Goal: Obtain resource: Obtain resource

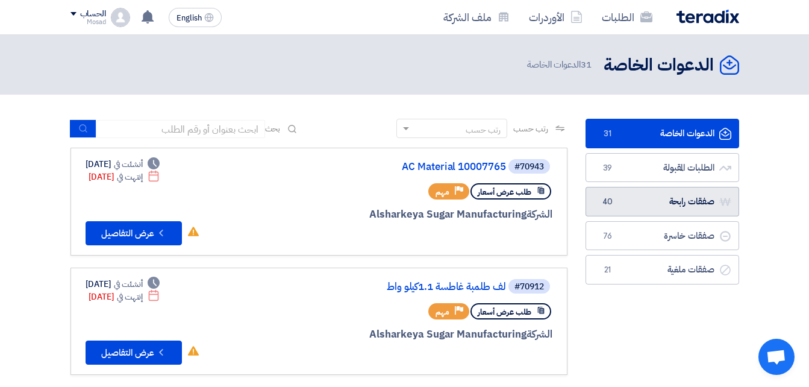
click at [680, 207] on link "صفقات رابحة صفقات رابحة 40" at bounding box center [663, 202] width 154 height 30
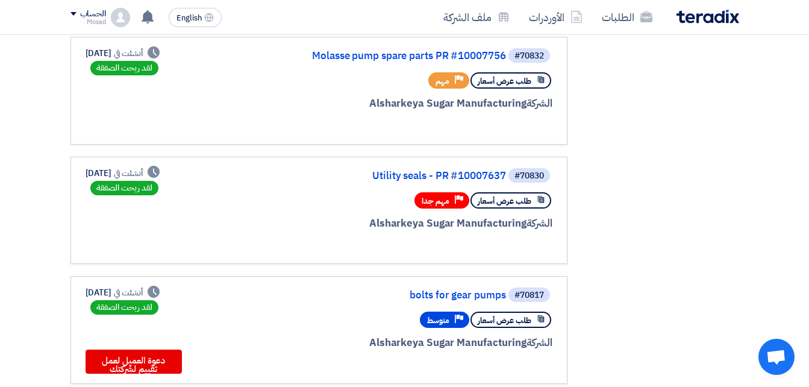
scroll to position [362, 0]
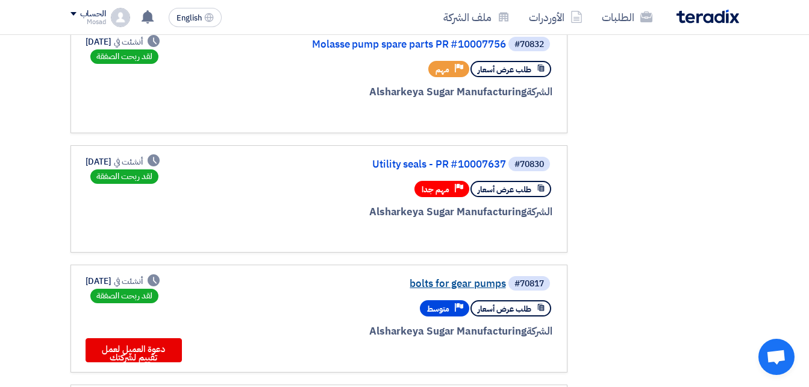
click at [477, 287] on link "bolts for gear pumps" at bounding box center [385, 283] width 241 height 11
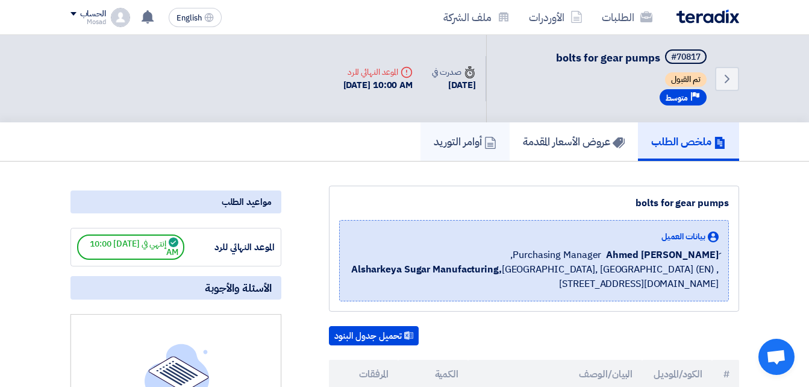
click at [452, 138] on h5 "أوامر التوريد" at bounding box center [465, 141] width 63 height 14
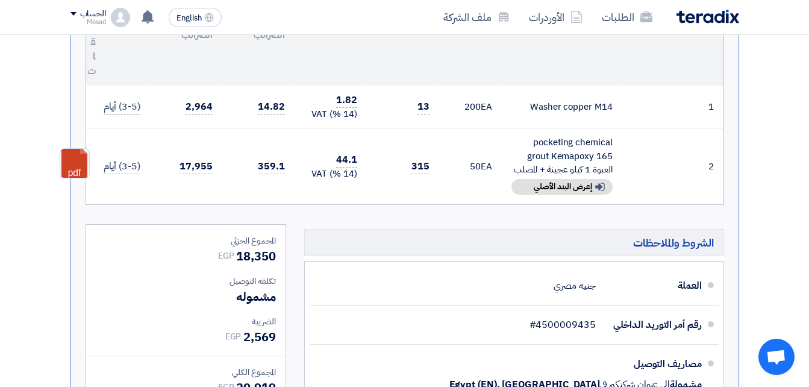
scroll to position [301, 0]
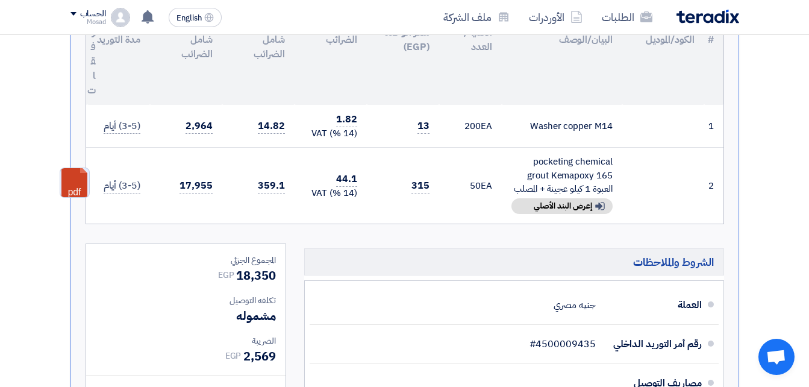
click at [73, 182] on link at bounding box center [108, 204] width 96 height 72
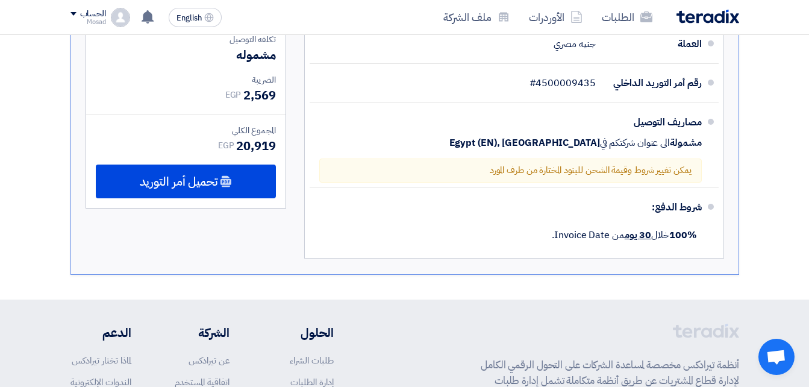
scroll to position [603, 0]
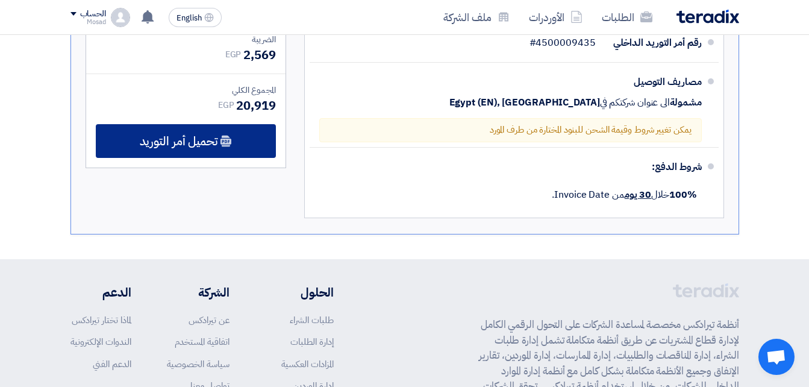
click at [238, 141] on div "تحميل أمر التوريد" at bounding box center [186, 141] width 180 height 34
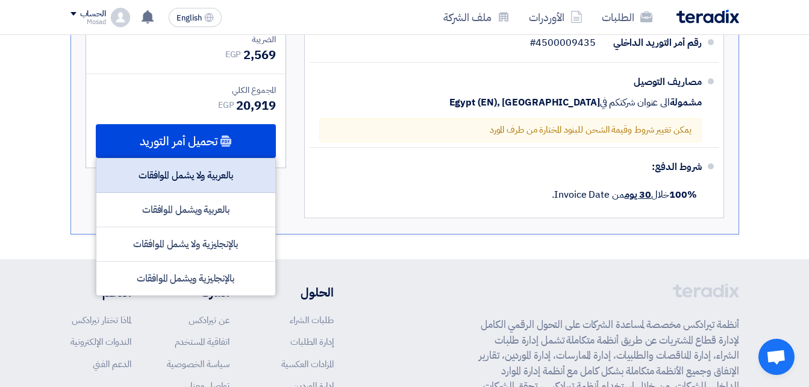
click at [245, 178] on div "بالعربية ولا يشمل الموافقات" at bounding box center [185, 175] width 179 height 34
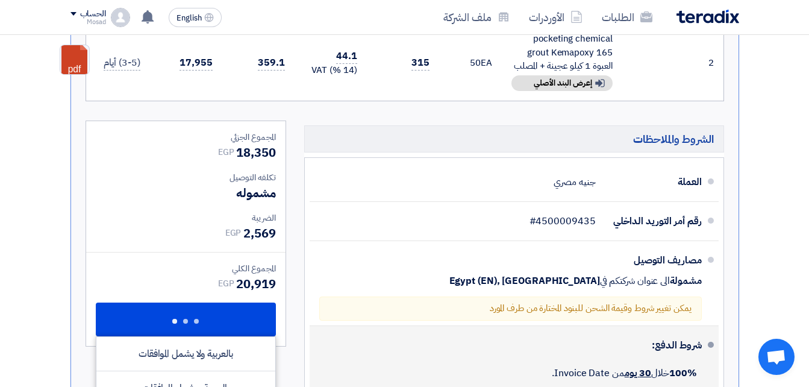
scroll to position [663, 0]
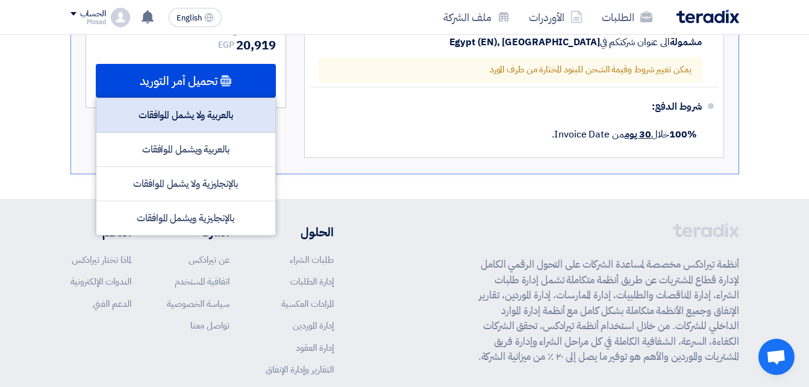
click at [214, 114] on div "بالعربية ولا يشمل الموافقات" at bounding box center [185, 115] width 179 height 34
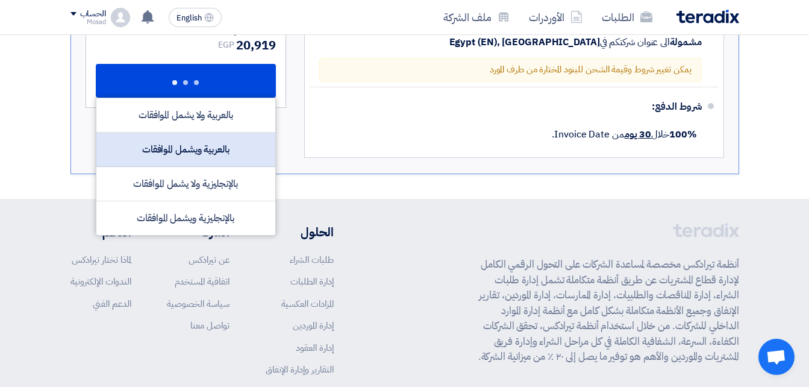
click at [232, 152] on div "بالعربية ويشمل الموافقات" at bounding box center [185, 150] width 179 height 34
click at [214, 149] on div "بالعربية ويشمل الموافقات" at bounding box center [185, 150] width 179 height 34
click at [200, 143] on div "بالعربية ويشمل الموافقات" at bounding box center [185, 150] width 179 height 34
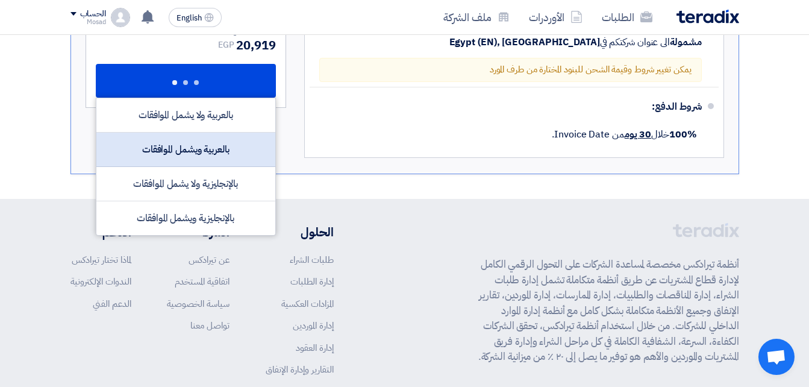
copy div "ويشمل"
click at [232, 146] on div "بالعربية ويشمل الموافقات" at bounding box center [185, 150] width 179 height 34
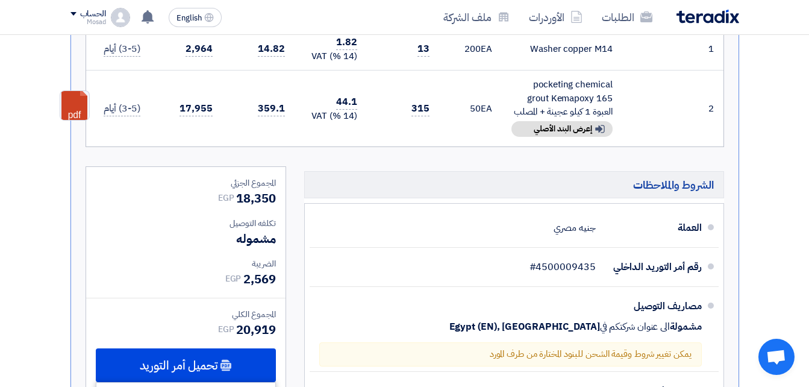
scroll to position [362, 0]
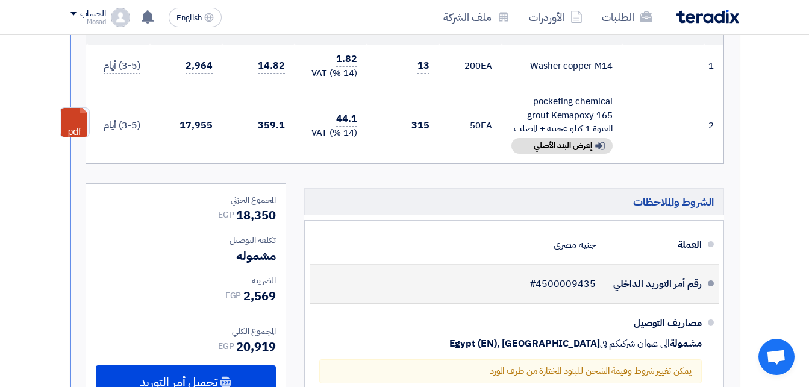
drag, startPoint x: 596, startPoint y: 278, endPoint x: 540, endPoint y: 286, distance: 56.1
click at [540, 286] on div "رقم أمر التوريد الداخلي #4500009435" at bounding box center [510, 283] width 383 height 29
copy span "4500009435"
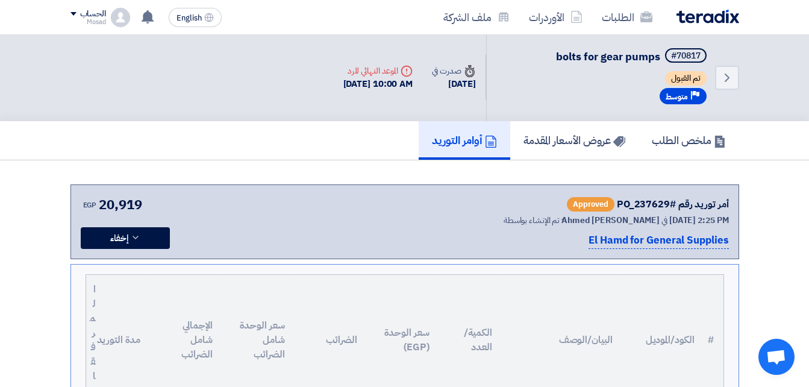
scroll to position [0, 0]
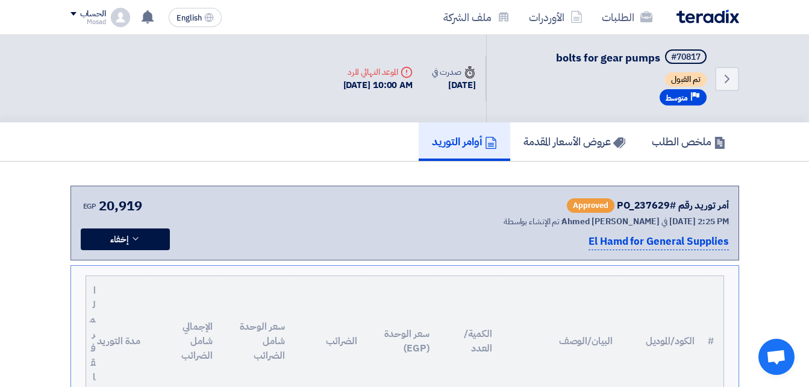
drag, startPoint x: 546, startPoint y: 51, endPoint x: 662, endPoint y: 60, distance: 115.4
click at [662, 60] on div "Back #70817 bolts for gear pumps تم القبول Priority متوسط" at bounding box center [612, 78] width 253 height 87
copy h5 "bolts for gear pumps"
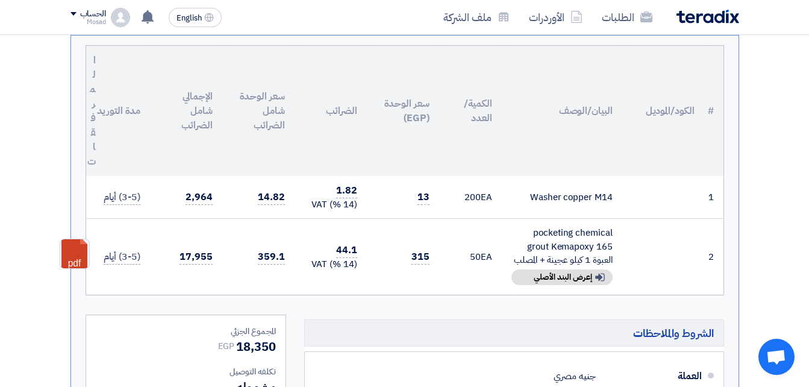
scroll to position [241, 0]
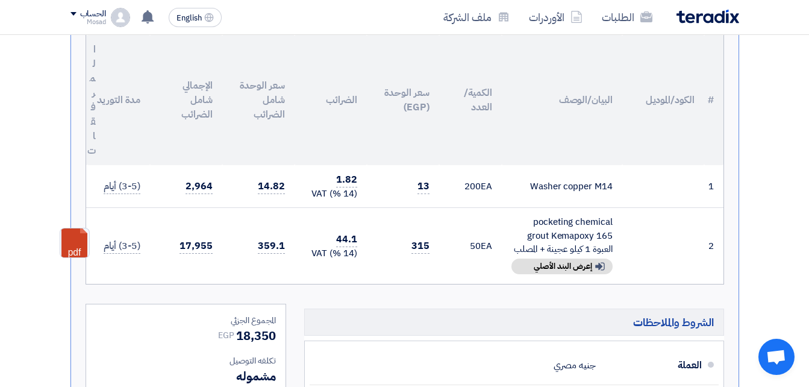
drag, startPoint x: 281, startPoint y: 337, endPoint x: 239, endPoint y: 333, distance: 41.8
copy span "18,350"
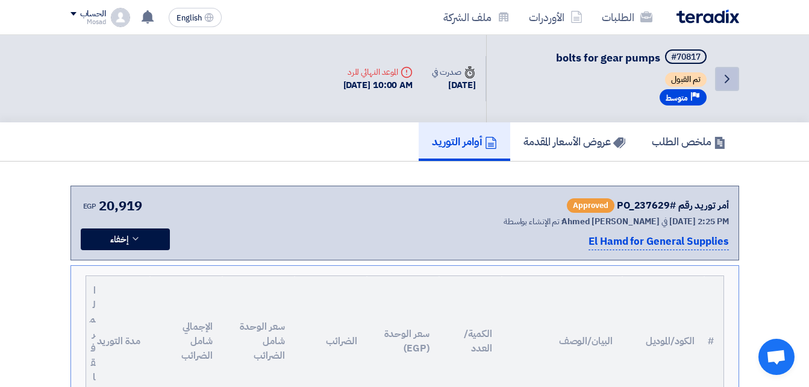
click at [722, 77] on icon "Back" at bounding box center [727, 79] width 14 height 14
